Goal: Navigation & Orientation: Find specific page/section

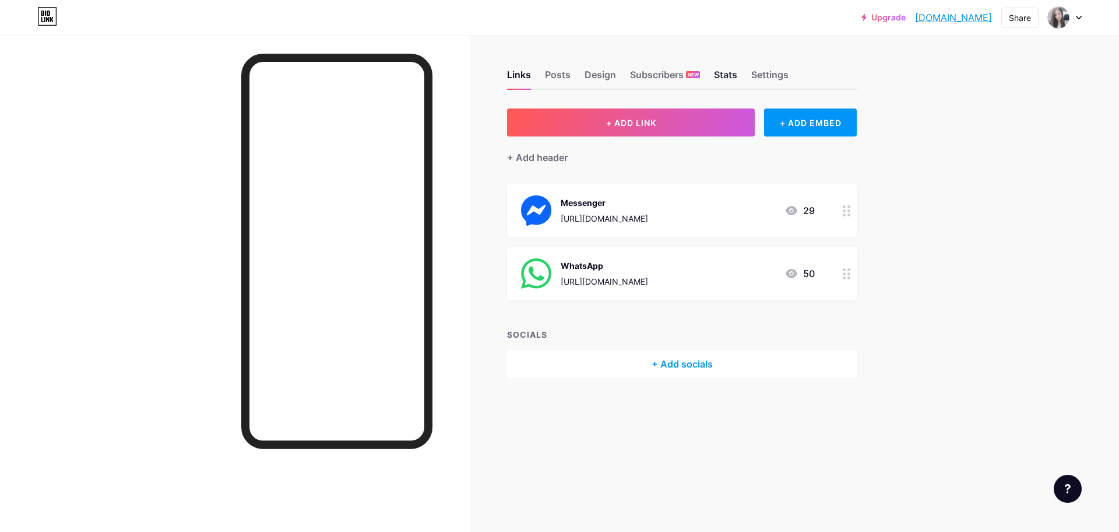
click at [728, 75] on div "Stats" at bounding box center [725, 78] width 23 height 21
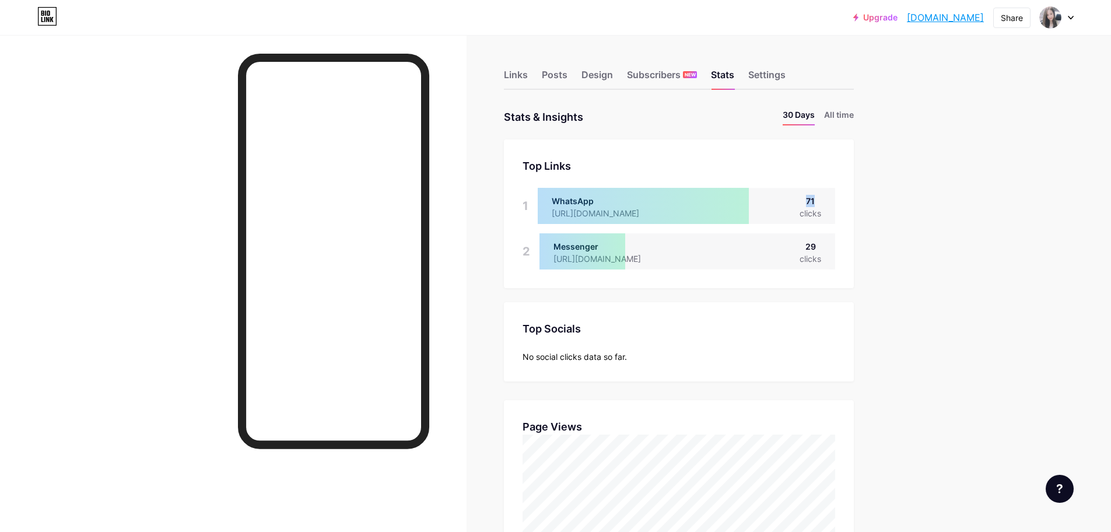
drag, startPoint x: 820, startPoint y: 203, endPoint x: 791, endPoint y: 202, distance: 29.7
click at [791, 202] on div "WhatsApp [URL][DOMAIN_NAME] 71 clicks" at bounding box center [686, 206] width 297 height 36
click at [511, 73] on div "Links" at bounding box center [516, 78] width 24 height 21
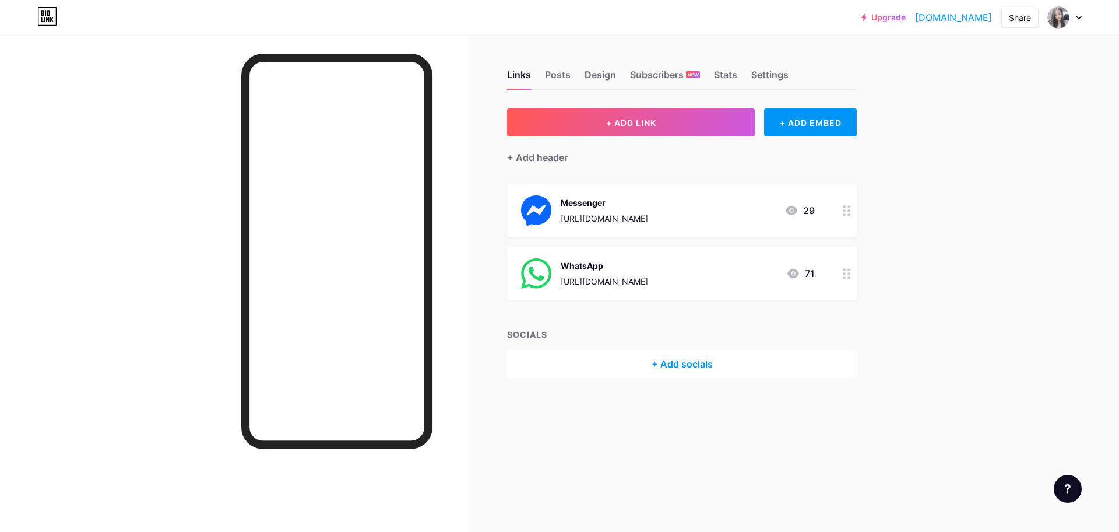
drag, startPoint x: 893, startPoint y: 253, endPoint x: 913, endPoint y: 342, distance: 91.4
click at [915, 345] on div "Upgrade [DOMAIN_NAME] [DOMAIN_NAME] Share Switch accounts Aitana [DOMAIN_NAME]/…" at bounding box center [559, 266] width 1119 height 532
click at [932, 229] on div "Upgrade [DOMAIN_NAME] [DOMAIN_NAME] Share Switch accounts Aitana [DOMAIN_NAME]/…" at bounding box center [559, 266] width 1119 height 532
